Goal: Answer question/provide support: Share knowledge or assist other users

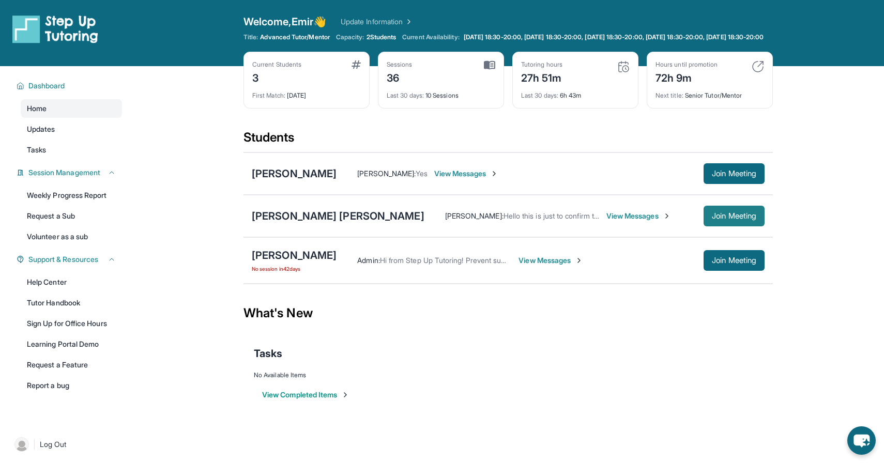
click at [745, 219] on span "Join Meeting" at bounding box center [734, 216] width 44 height 6
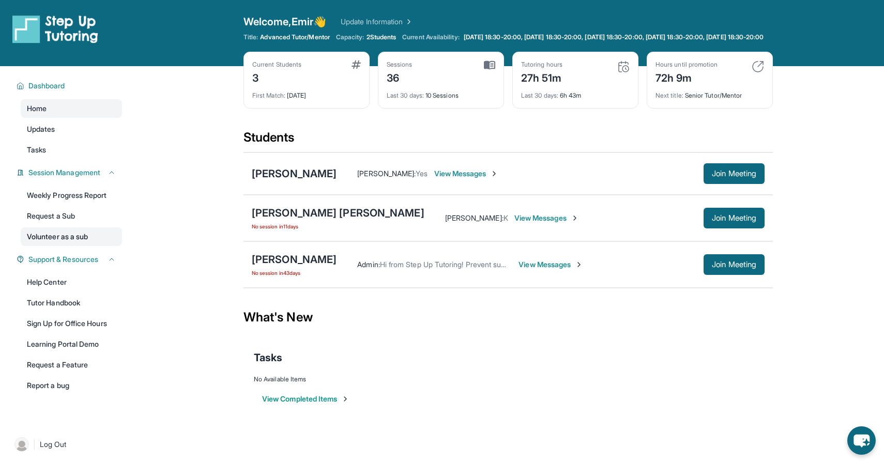
click at [91, 237] on link "Volunteer as a sub" at bounding box center [71, 236] width 101 height 19
click at [268, 231] on span "No session [DATE]" at bounding box center [338, 226] width 173 height 8
click at [278, 218] on div "[PERSON_NAME] [PERSON_NAME]" at bounding box center [338, 213] width 173 height 14
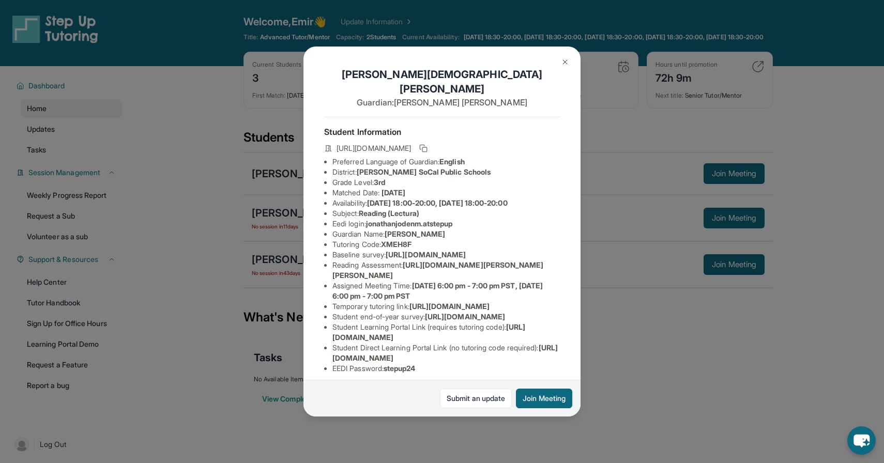
click at [561, 55] on button at bounding box center [565, 62] width 21 height 21
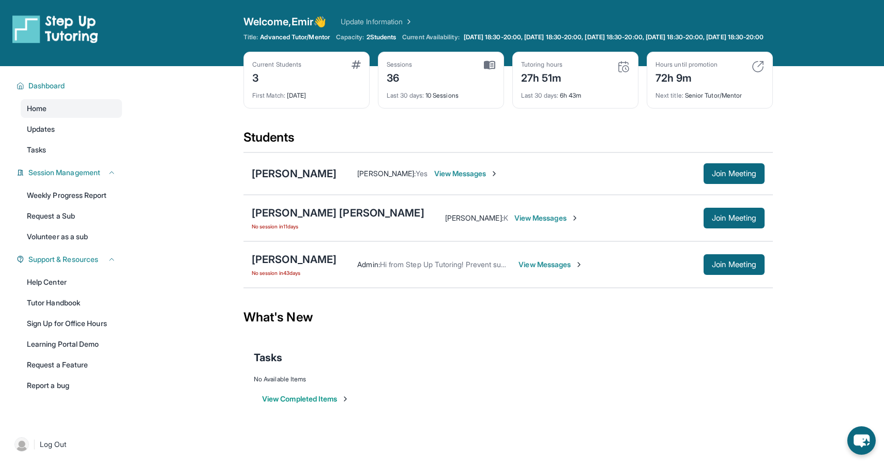
click at [331, 213] on div "[PERSON_NAME] [PERSON_NAME] No session [DATE] [PERSON_NAME] : K View Messages J…" at bounding box center [507, 218] width 529 height 47
click at [334, 220] on div "[PERSON_NAME] [PERSON_NAME]" at bounding box center [338, 213] width 173 height 14
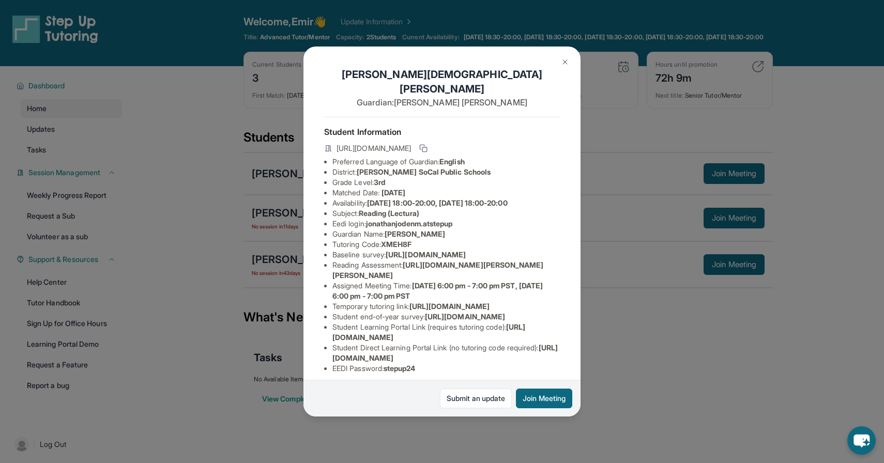
click at [379, 188] on li "Matched Date: [DATE]" at bounding box center [445, 193] width 227 height 10
click at [369, 177] on li "Grade Level: 3rd" at bounding box center [445, 182] width 227 height 10
click at [380, 178] on span "3rd" at bounding box center [379, 182] width 11 height 9
click at [559, 63] on button at bounding box center [565, 62] width 21 height 21
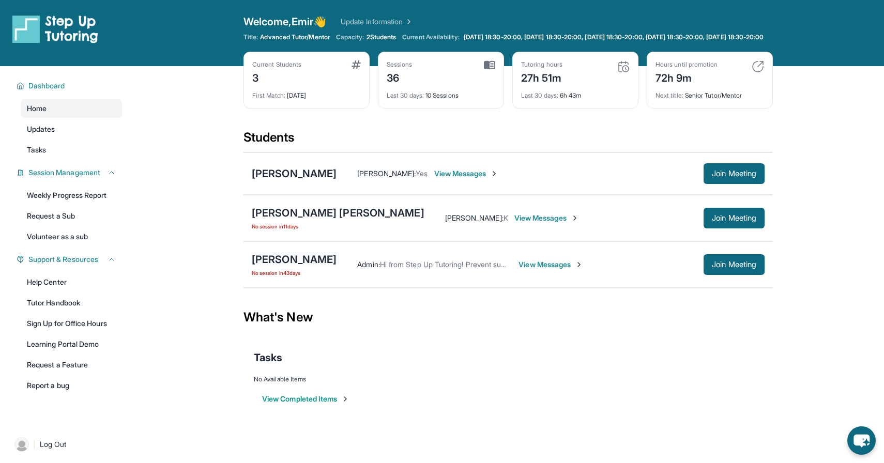
click at [292, 266] on div "[PERSON_NAME]" at bounding box center [294, 259] width 85 height 14
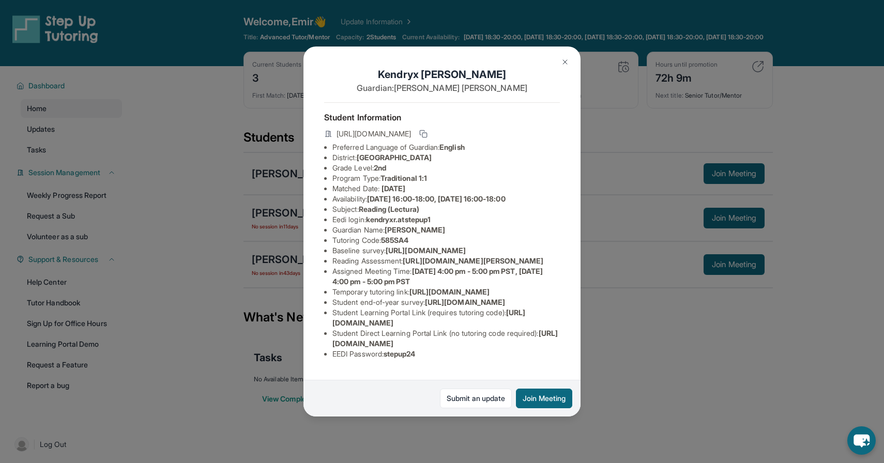
click at [266, 241] on div "[PERSON_NAME] Guardian: [PERSON_NAME] Student Information [URL][DOMAIN_NAME] Pr…" at bounding box center [442, 231] width 884 height 463
